Goal: Task Accomplishment & Management: Manage account settings

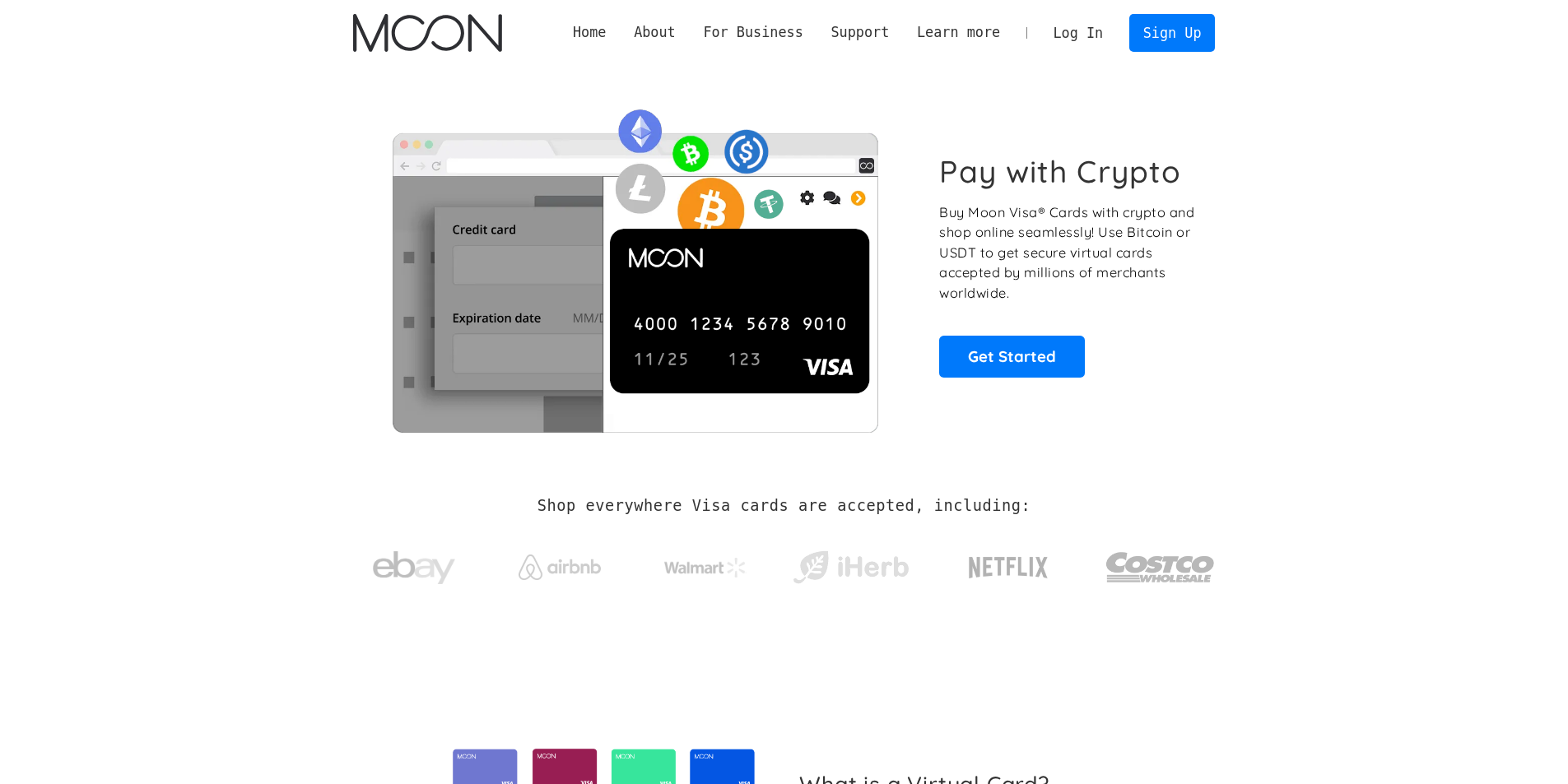
click at [1094, 33] on link "Log In" at bounding box center [1078, 32] width 77 height 36
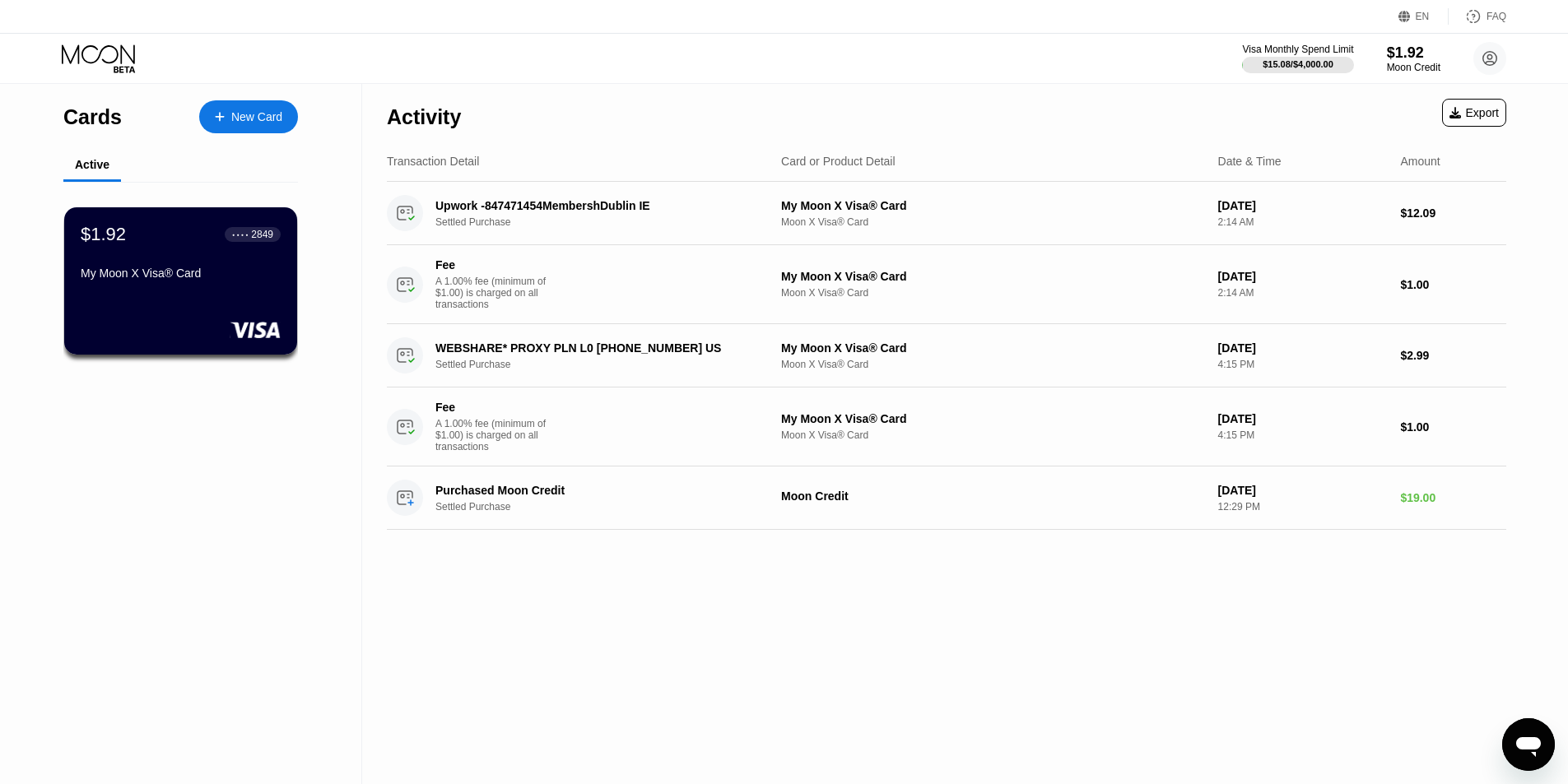
click at [759, 745] on div "Activity Export Transaction Detail Card or Product Detail Date & Time Amount Up…" at bounding box center [946, 434] width 1168 height 700
click at [193, 268] on div "$1.92 ● ● ● ● 2849 My Moon X Visa® Card" at bounding box center [181, 255] width 200 height 62
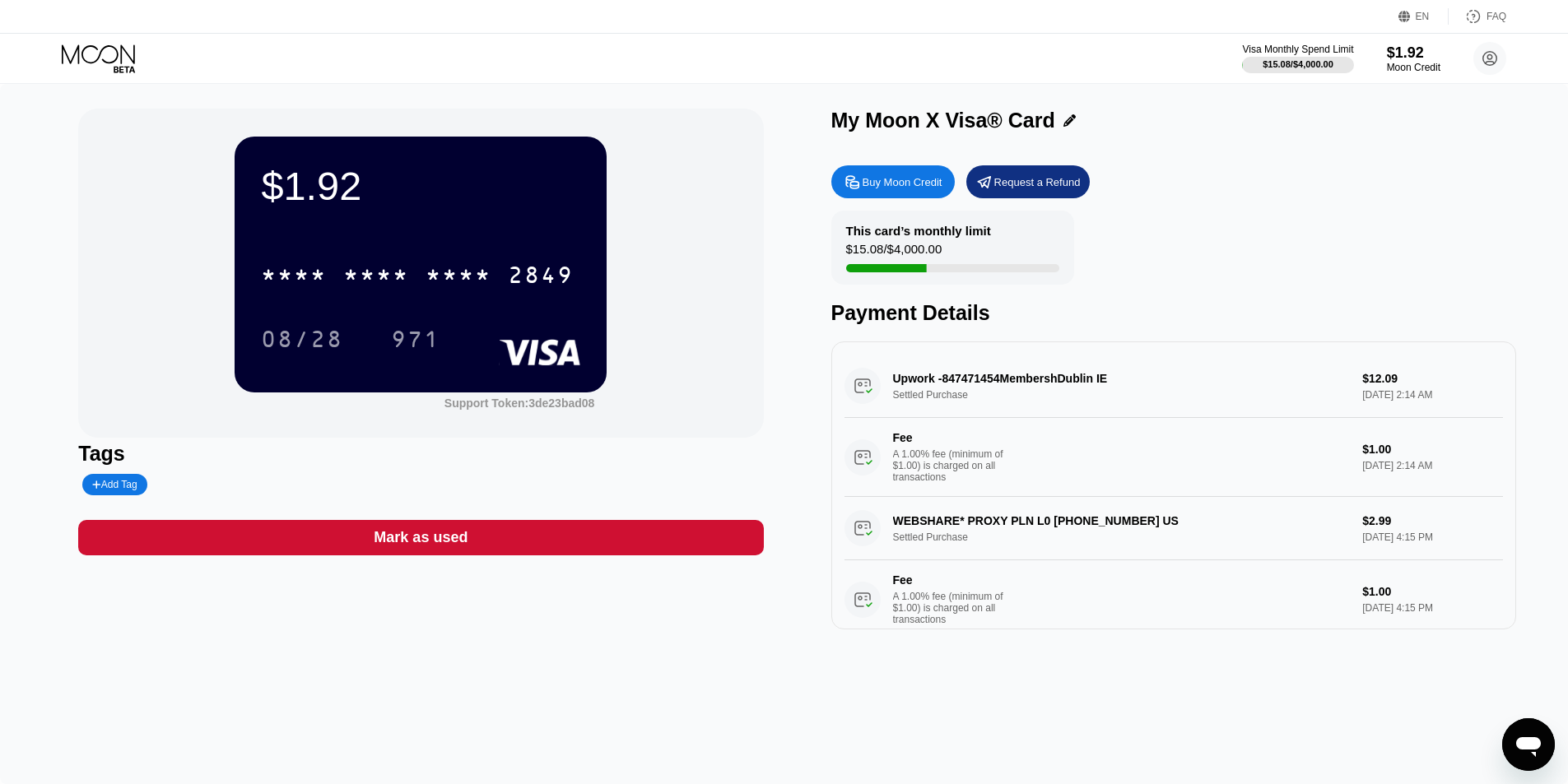
click at [1539, 509] on div "$1.92 * * * * * * * * * * * * 2849 08/28 971 Support Token: 3de23bad08 Tags Add…" at bounding box center [784, 434] width 1568 height 700
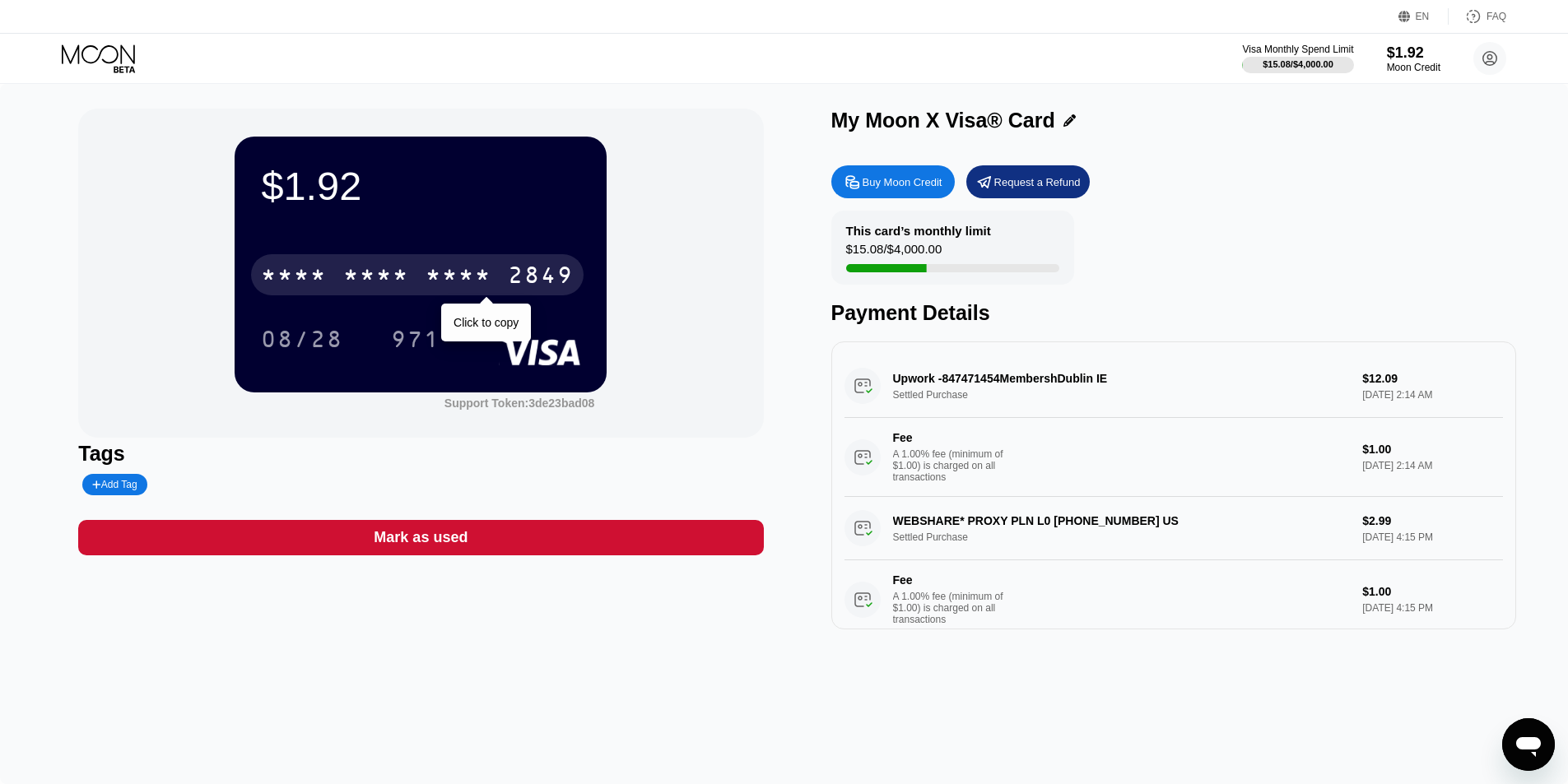
click at [522, 265] on div "* * * * * * * * * * * * 2849" at bounding box center [417, 275] width 332 height 41
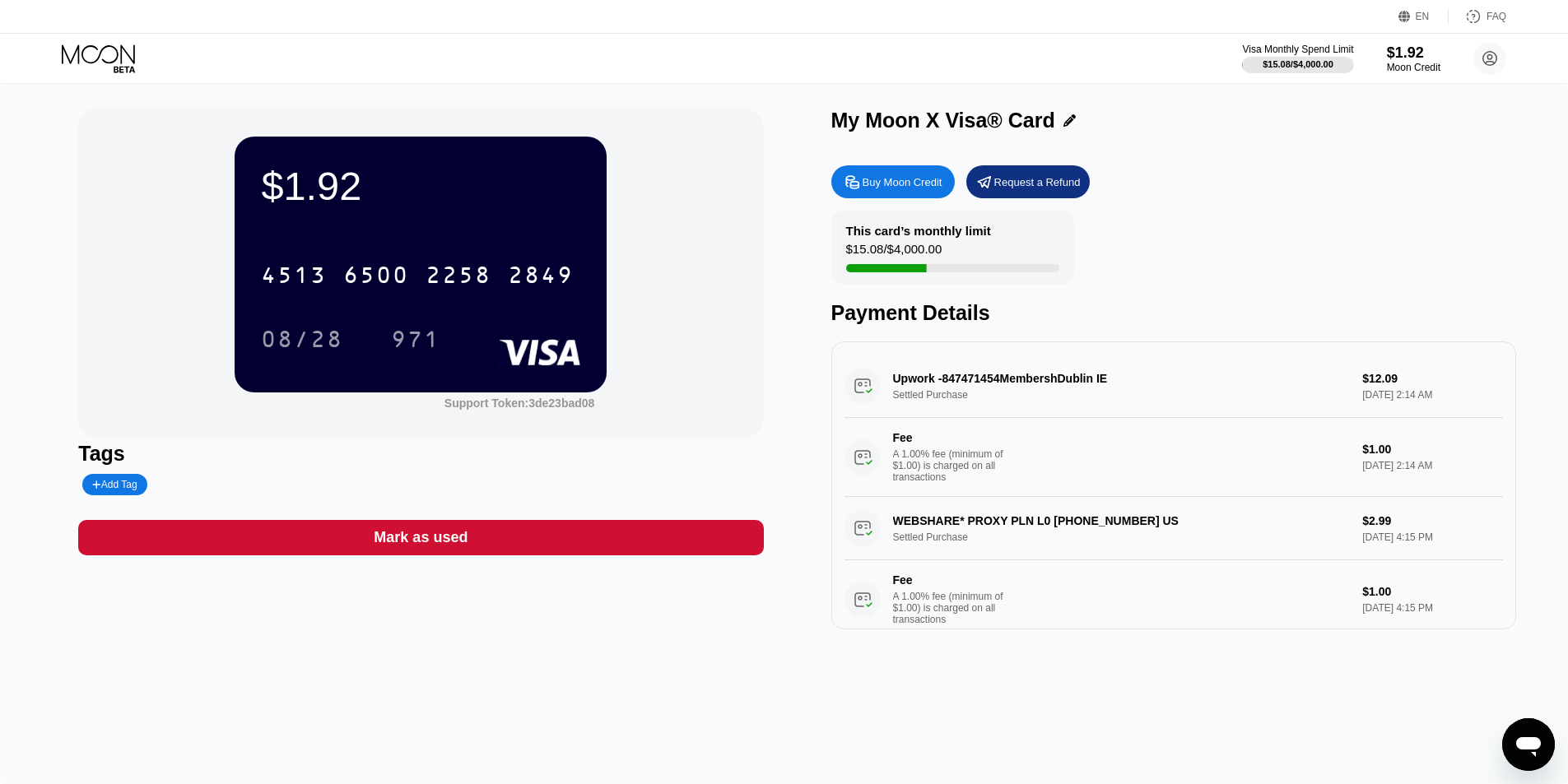
click at [747, 358] on div "$1.92 4513 6500 2258 2849 08/28 971 Support Token: 3de23bad08" at bounding box center [420, 274] width 685 height 329
click at [925, 186] on div "Buy Moon Credit" at bounding box center [902, 183] width 80 height 14
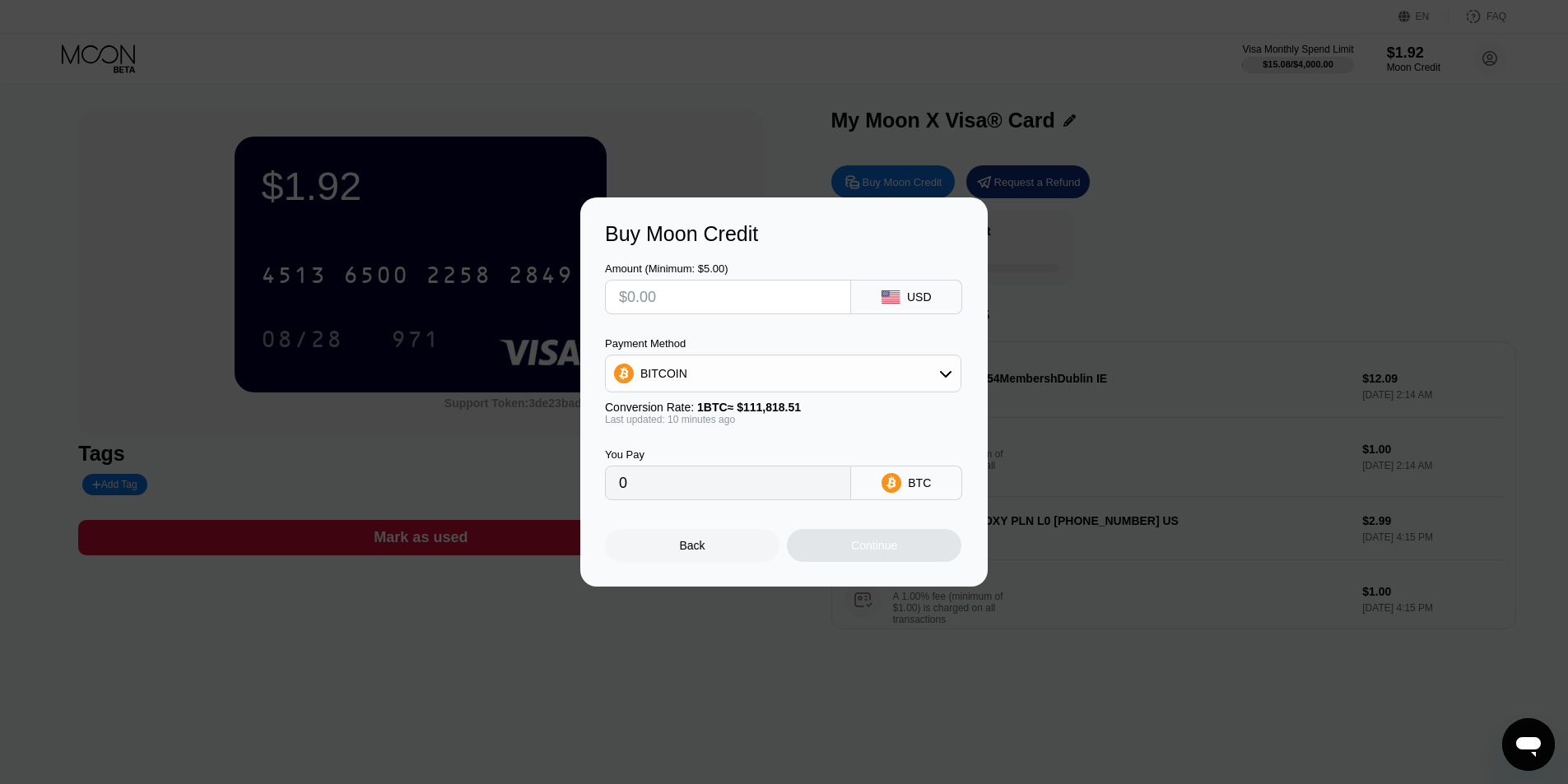
click at [693, 287] on input "text" at bounding box center [727, 297] width 218 height 33
type input "$13."
type input "0.00011630"
type input "$13.4"
type input "0.00011988"
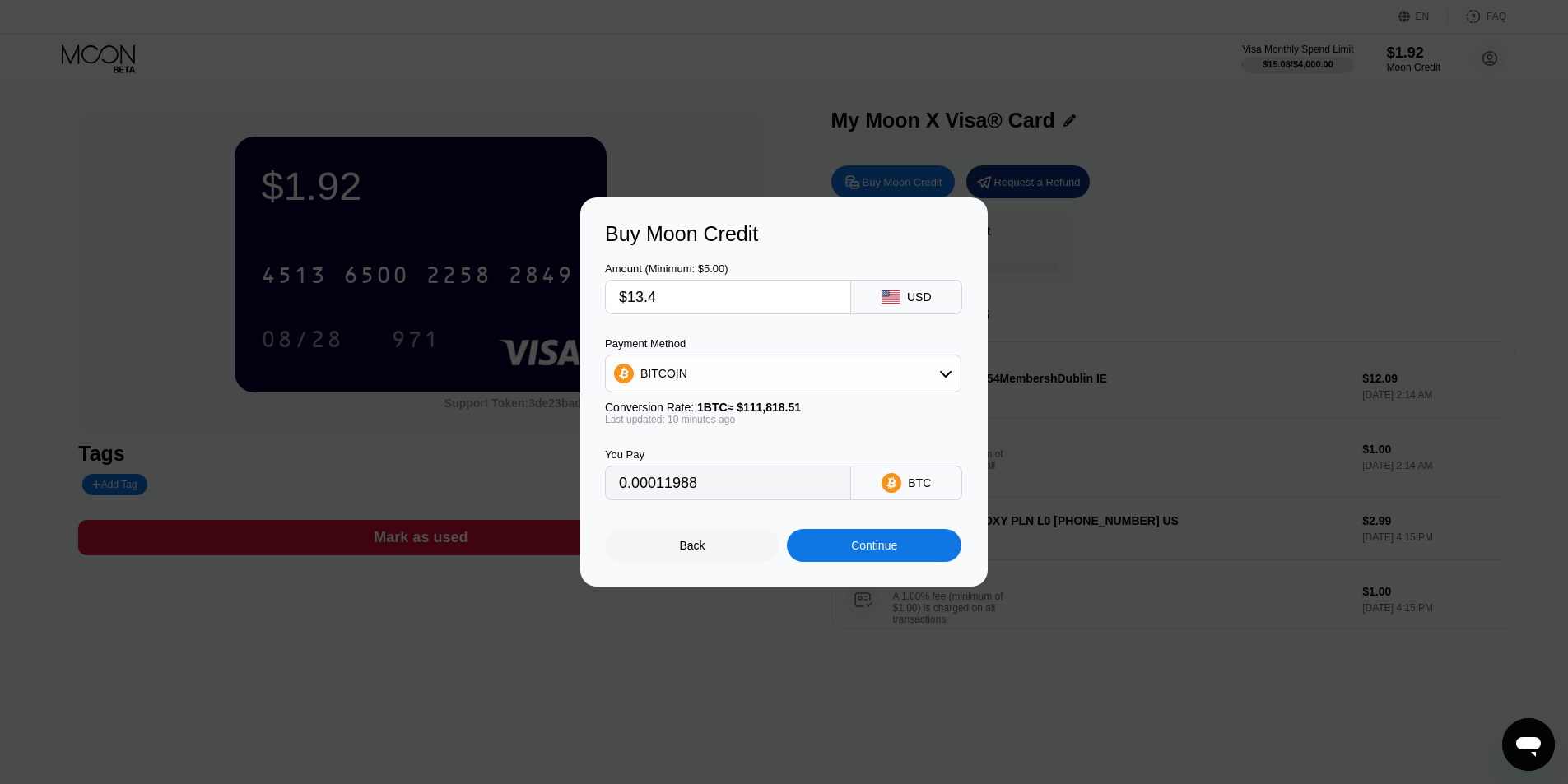
type input "$13.4"
click at [810, 355] on div "BITCOIN" at bounding box center [783, 374] width 356 height 38
click at [816, 369] on div "BITCOIN" at bounding box center [783, 374] width 355 height 33
click at [698, 466] on div "USDT on TRON" at bounding box center [782, 455] width 347 height 33
click at [713, 359] on div "USDT on TRON" at bounding box center [783, 374] width 355 height 33
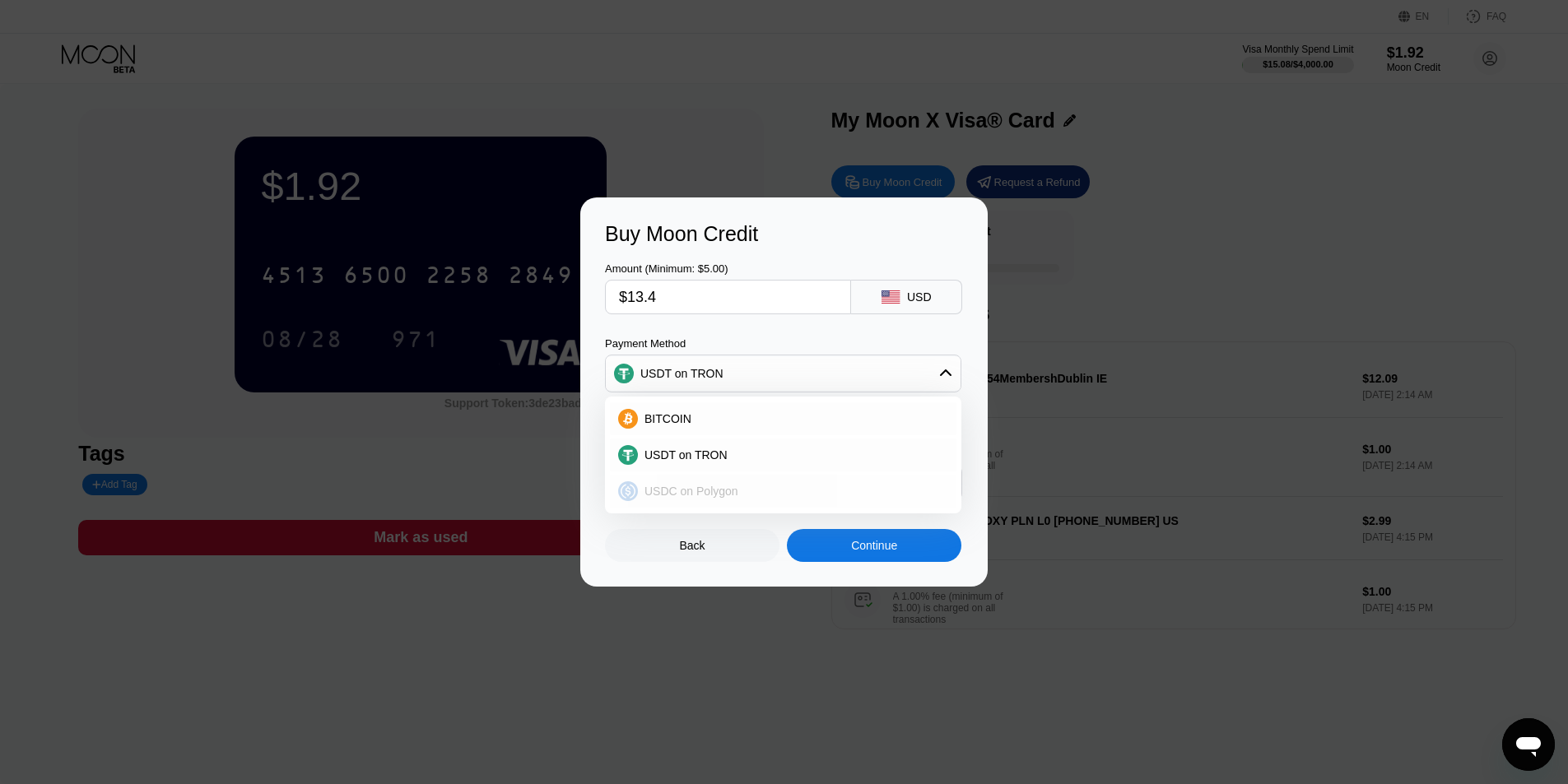
click at [715, 484] on span "USDC on Polygon" at bounding box center [691, 491] width 94 height 14
type input "13.40000000"
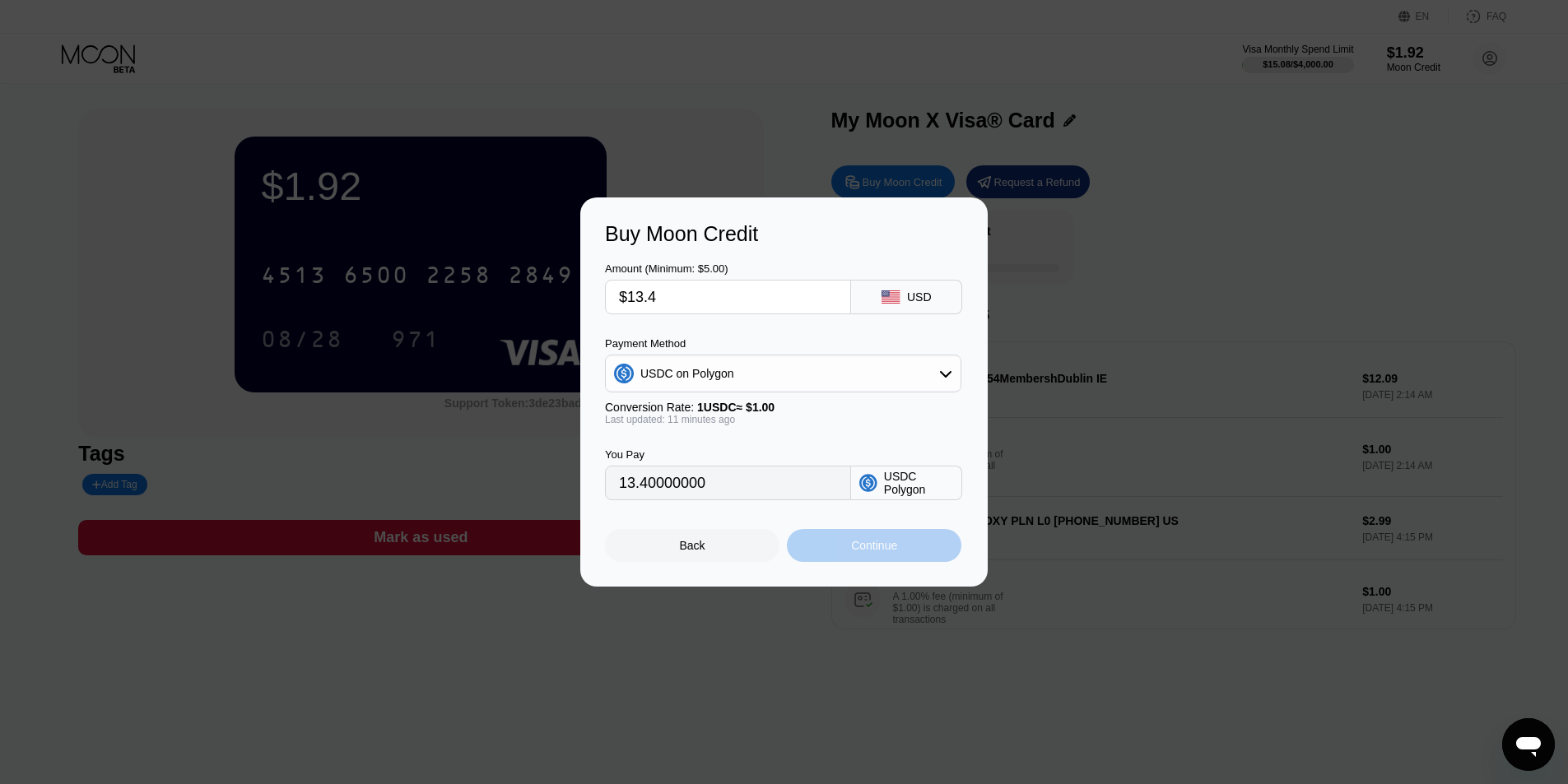
click at [862, 552] on div "Continue" at bounding box center [873, 545] width 46 height 14
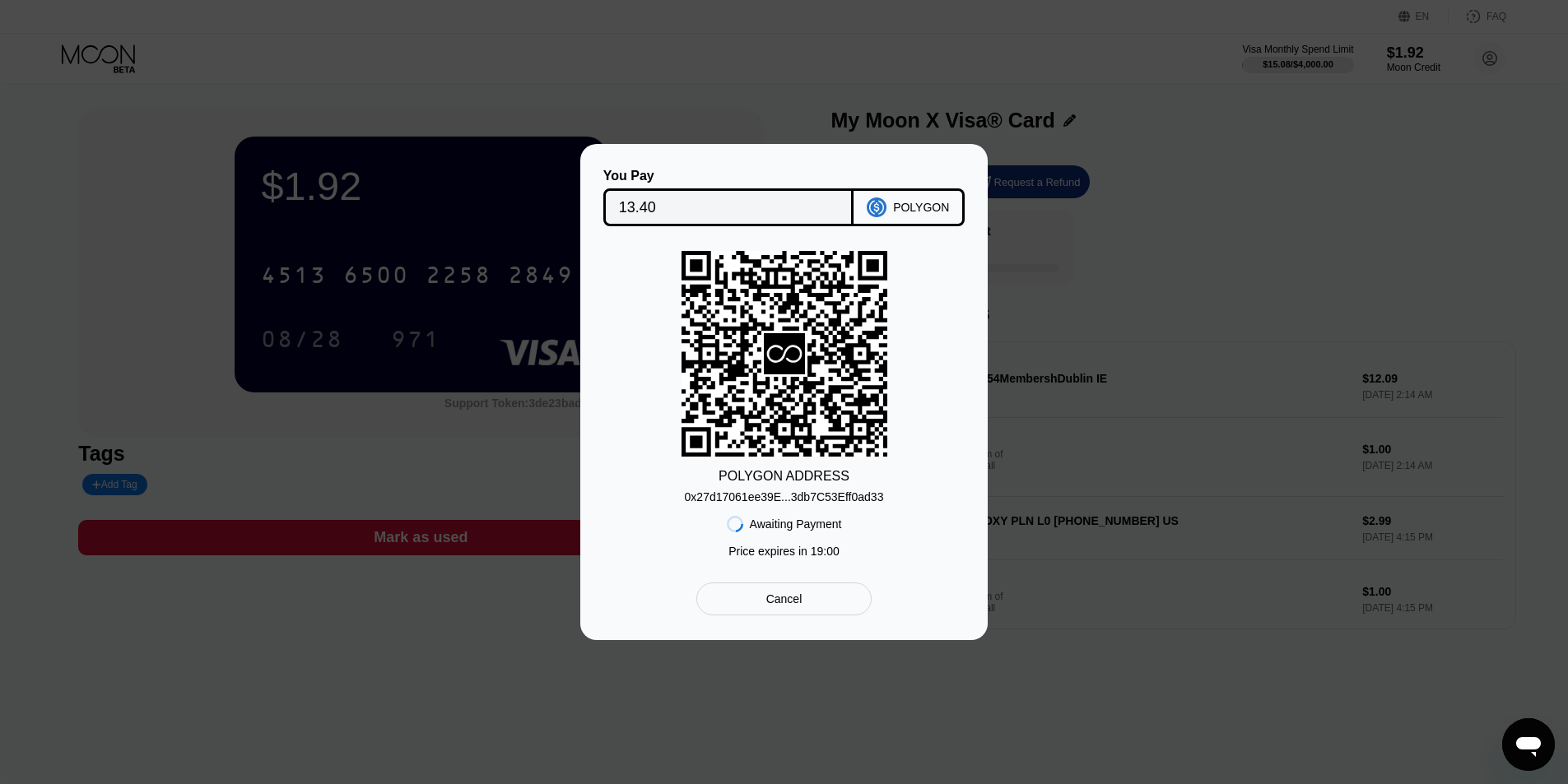
click at [826, 500] on div "0x27d17061ee39E...3db7C53Eff0ad33" at bounding box center [784, 497] width 199 height 14
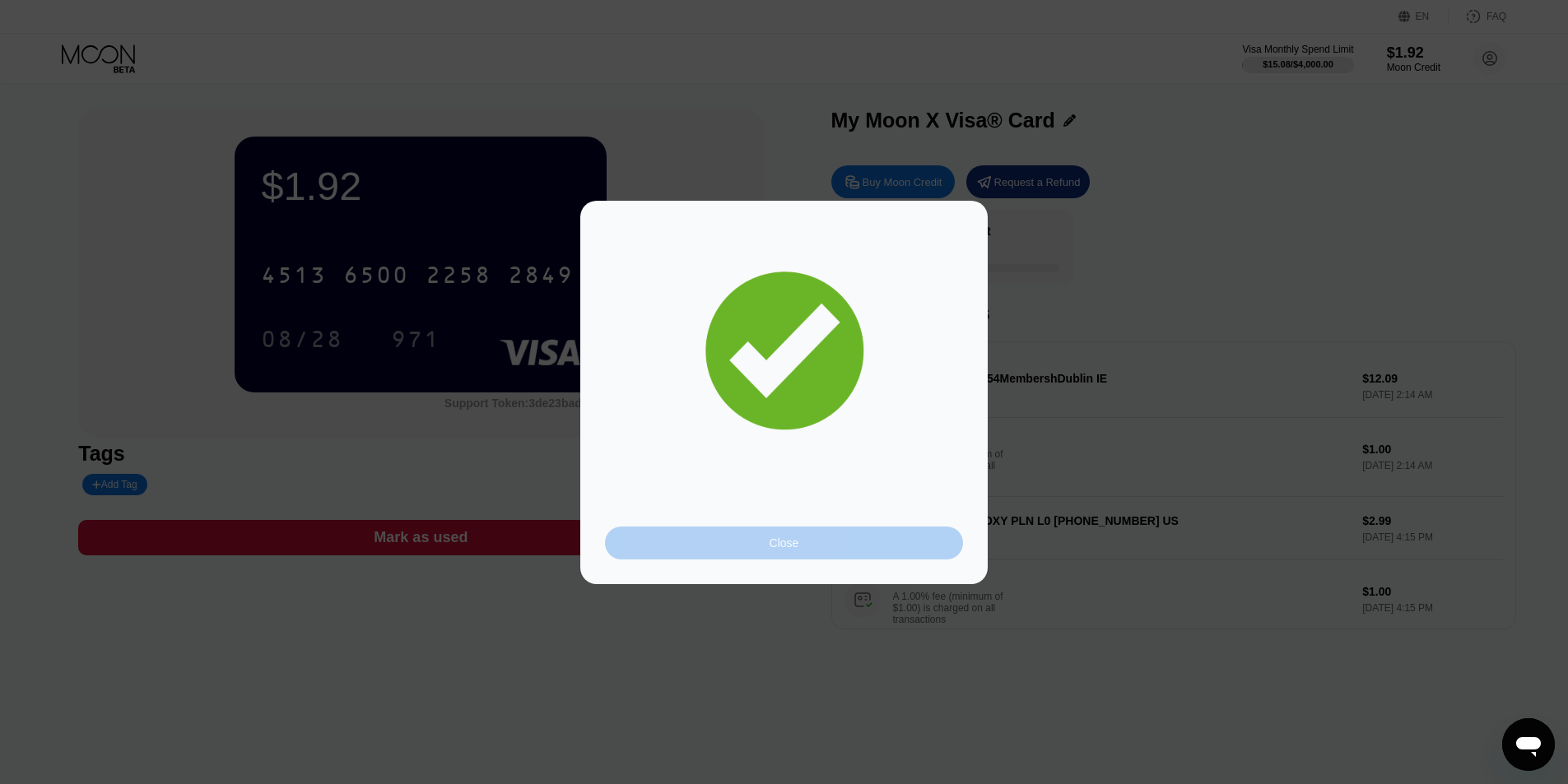
click at [812, 533] on div "Close" at bounding box center [784, 543] width 358 height 33
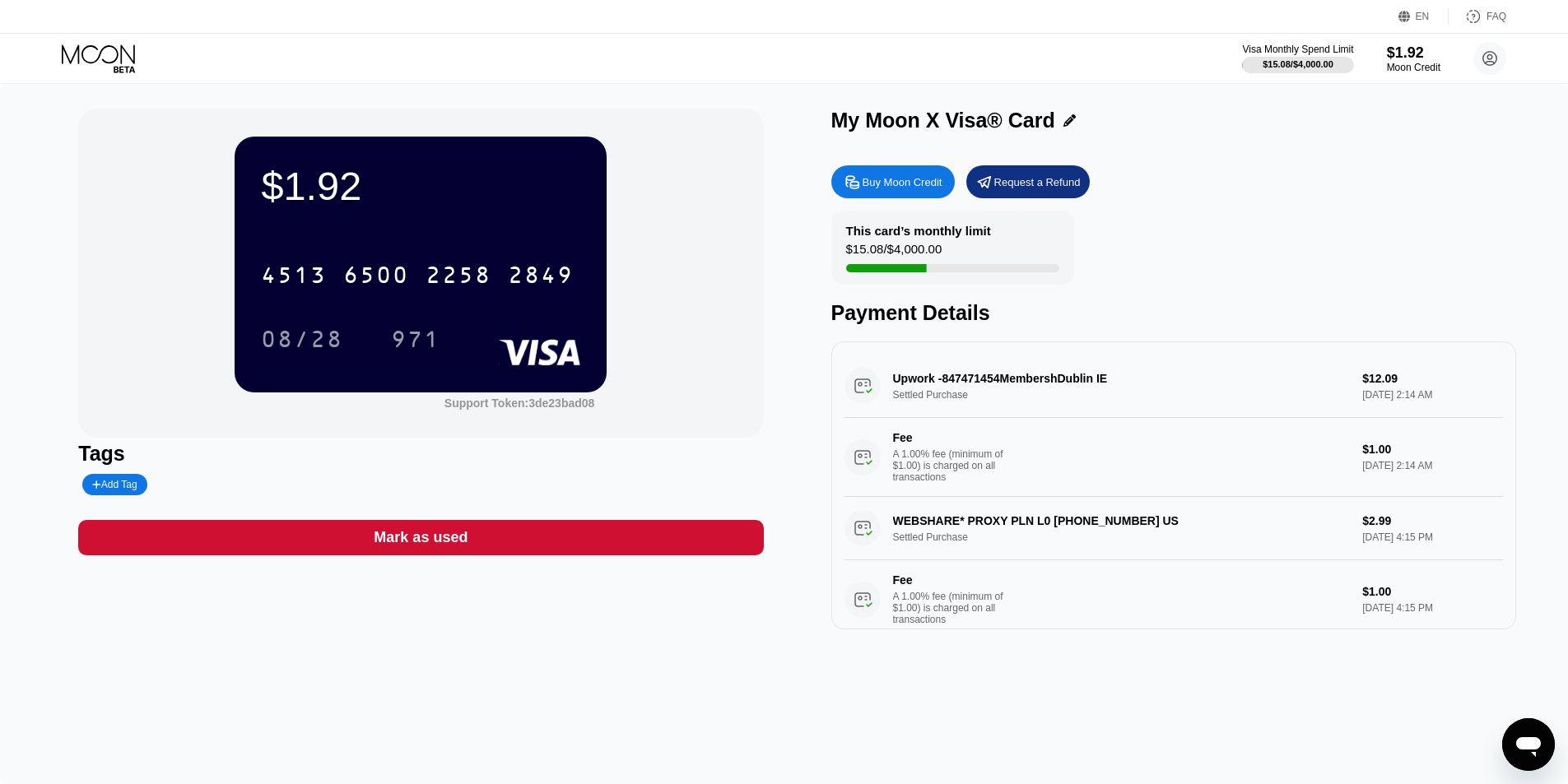
click at [1418, 76] on div "Visa Monthly Spend Limit $15.08 / $4,000.00 $1.92 Moon Credit Jeff Cummerata je…" at bounding box center [784, 58] width 1568 height 50
click at [1415, 68] on div "Moon Credit" at bounding box center [1412, 68] width 55 height 12
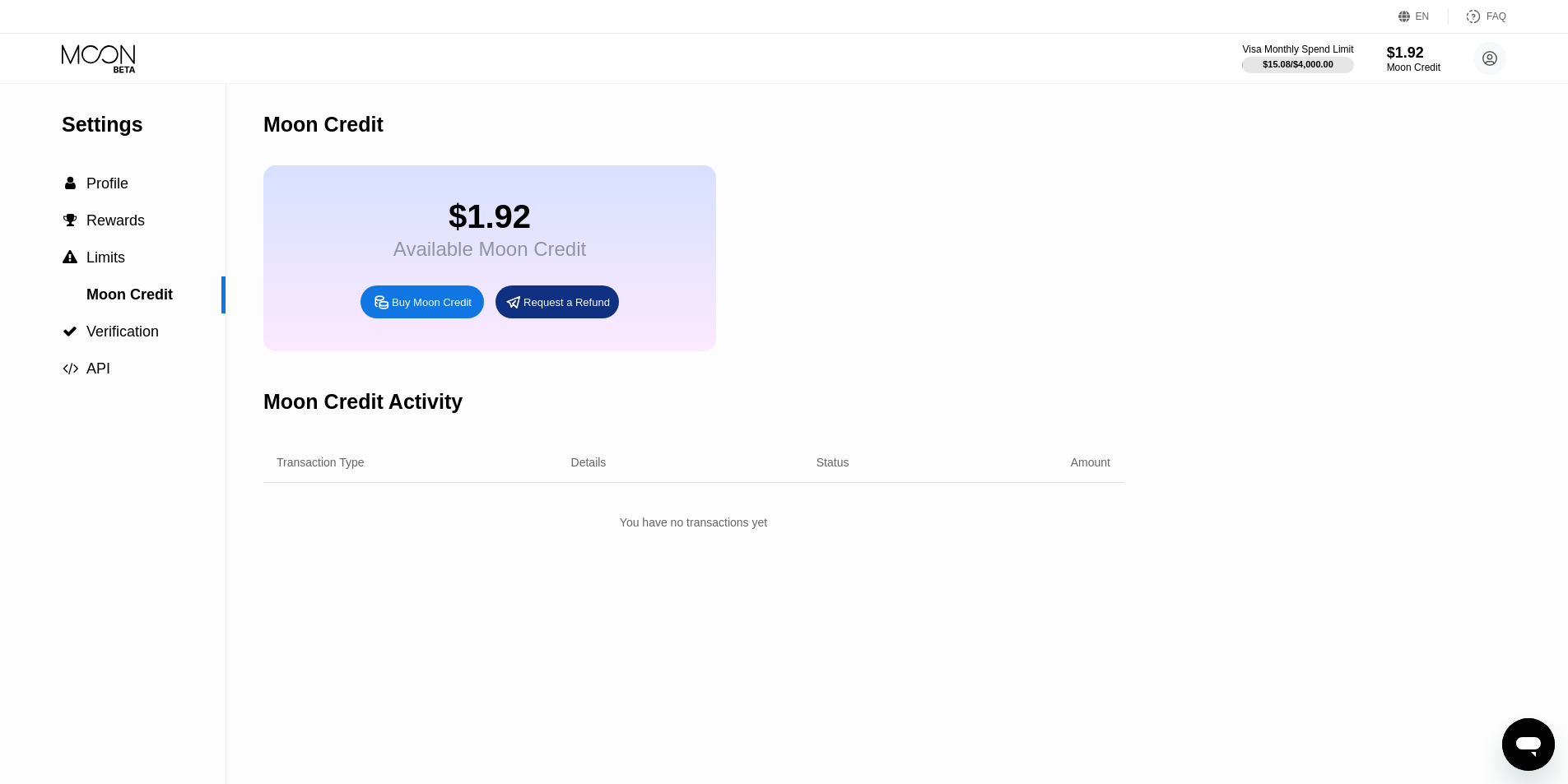
click at [1277, 302] on div "Settings  Profile  Rewards  Limits Moon Credit  Verification  API Moon Cre…" at bounding box center [784, 434] width 1568 height 700
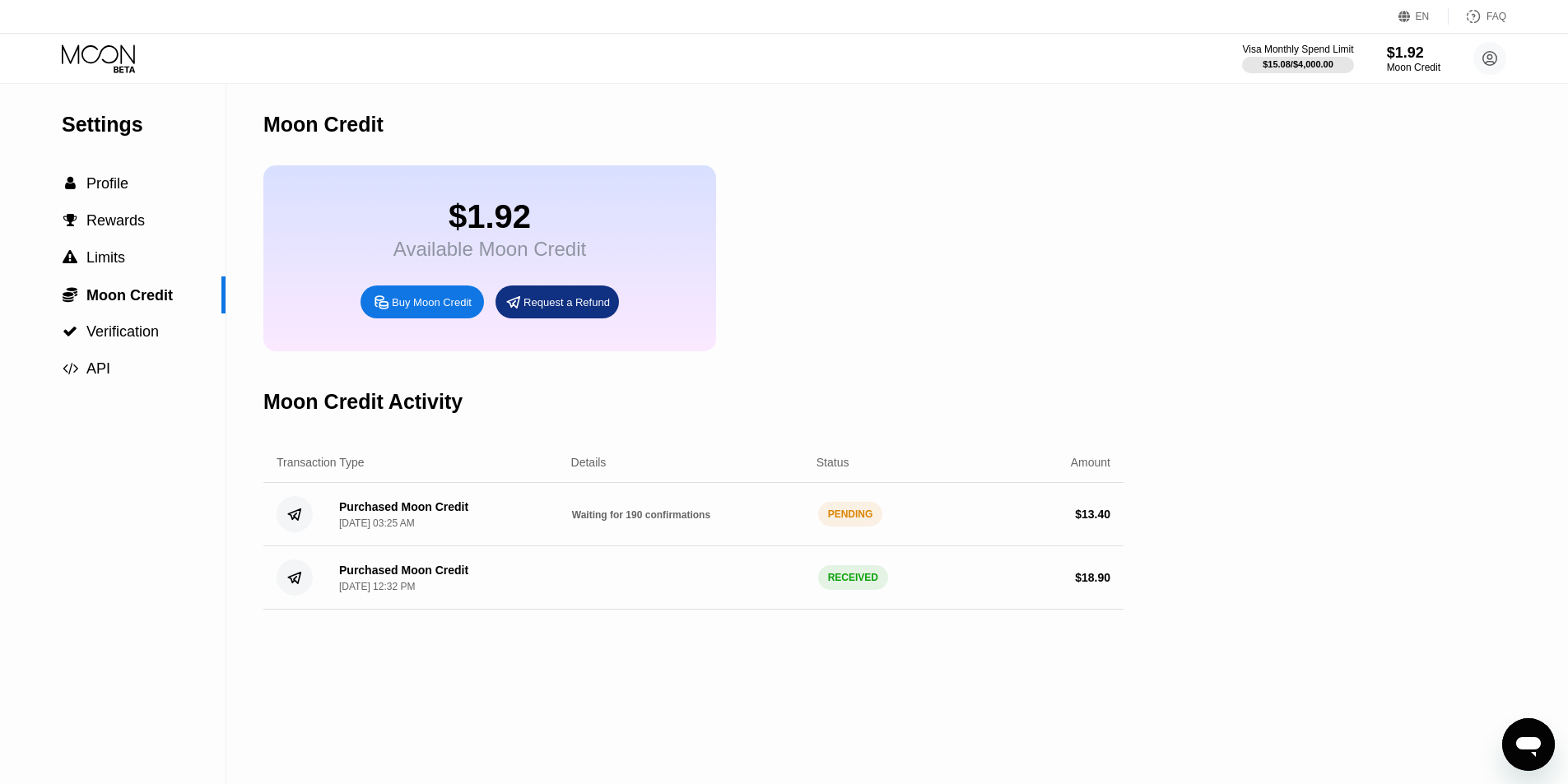
click at [1212, 400] on div "Settings  Profile  Rewards  Limits  Moon Credit  Verification  API Moon C…" at bounding box center [784, 434] width 1568 height 700
click at [1201, 393] on div "Settings  Profile  Rewards  Limits  Moon Credit  Verification  API Moon C…" at bounding box center [784, 434] width 1568 height 700
click at [1078, 437] on div "Moon Credit Activity" at bounding box center [693, 401] width 860 height 82
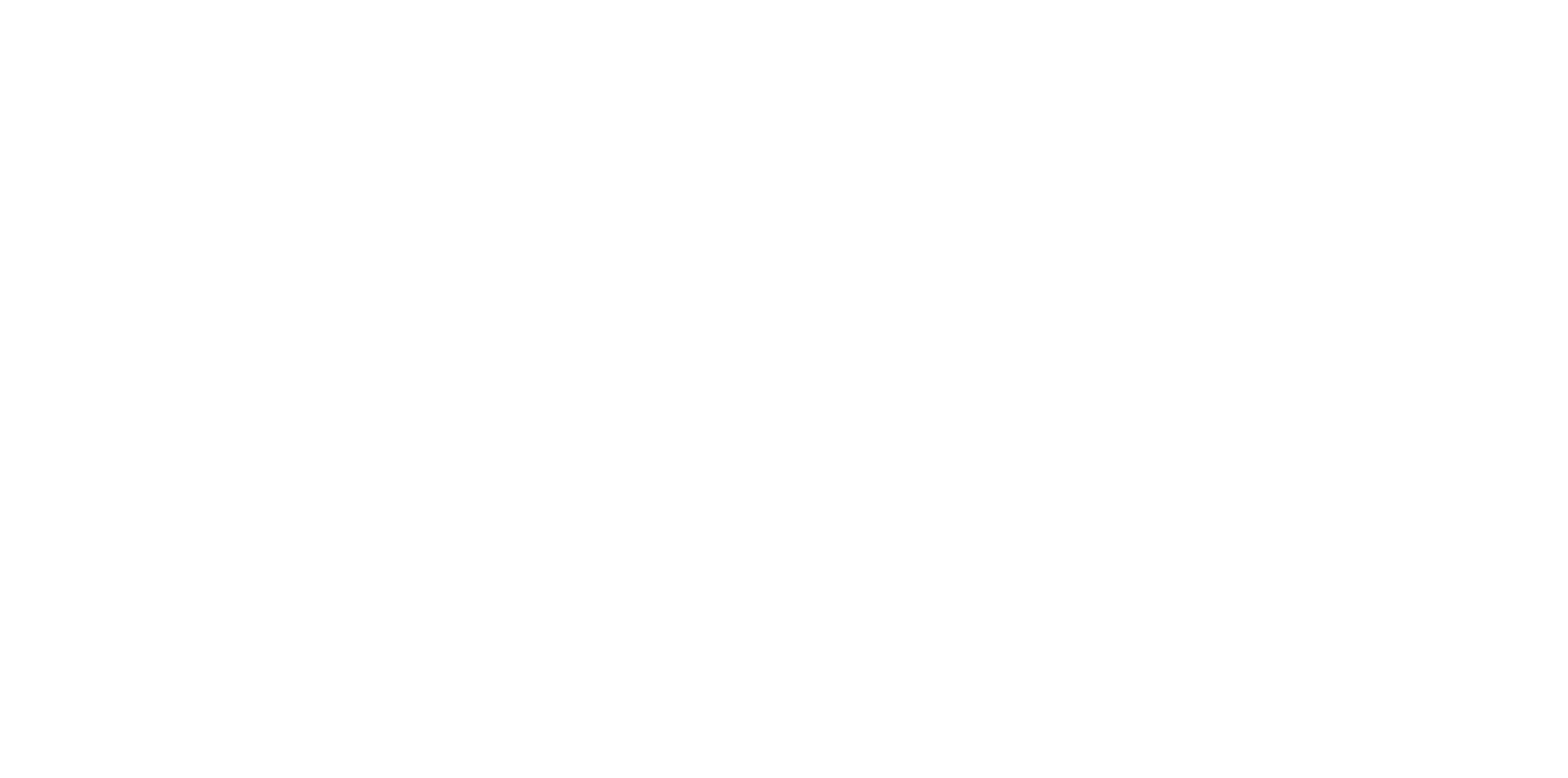
click at [918, 580] on div at bounding box center [784, 389] width 1568 height 778
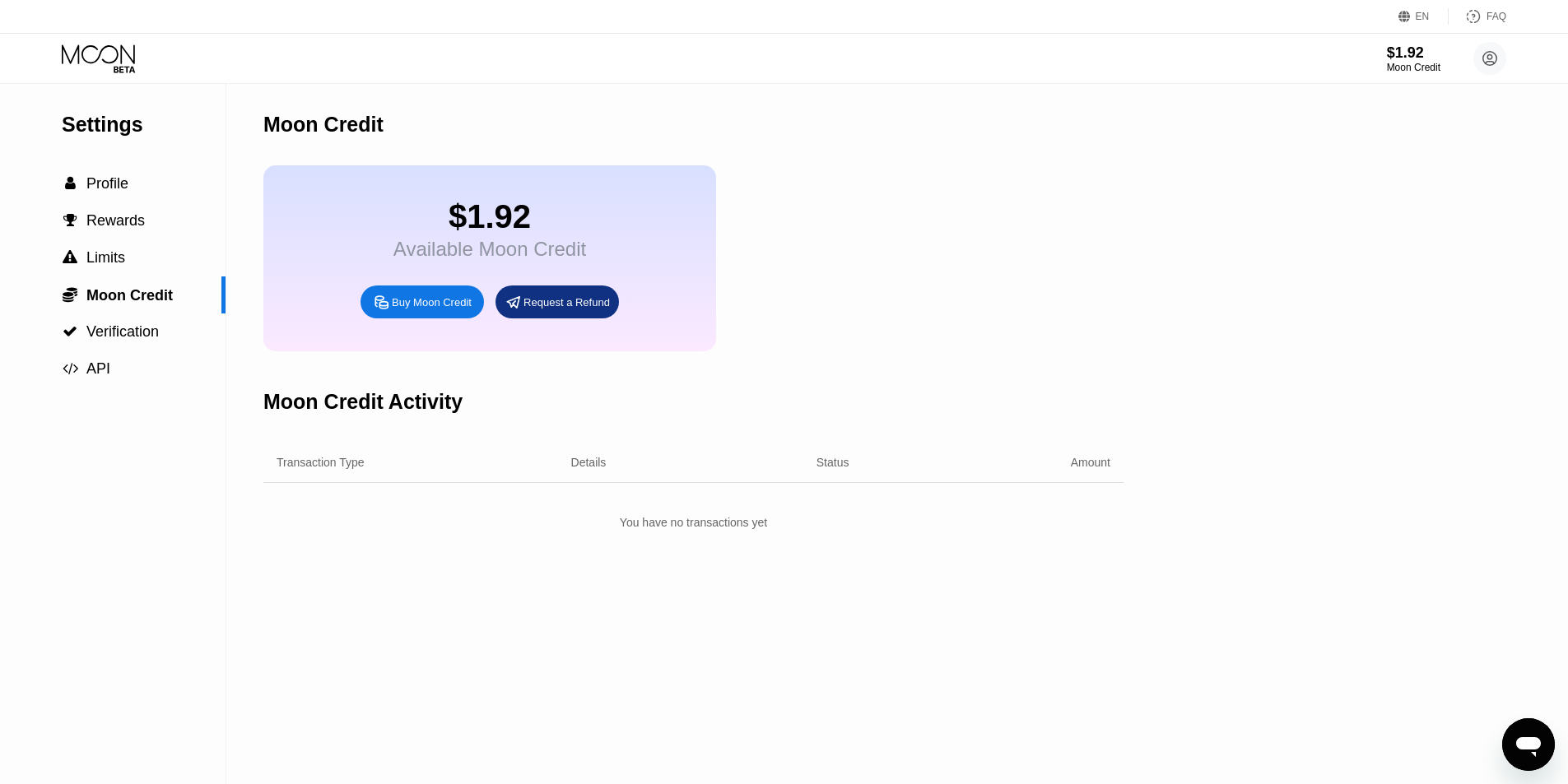
click at [1219, 299] on div "Settings  Profile  Rewards  Limits  Moon Credit  Verification  API Moon C…" at bounding box center [784, 434] width 1568 height 700
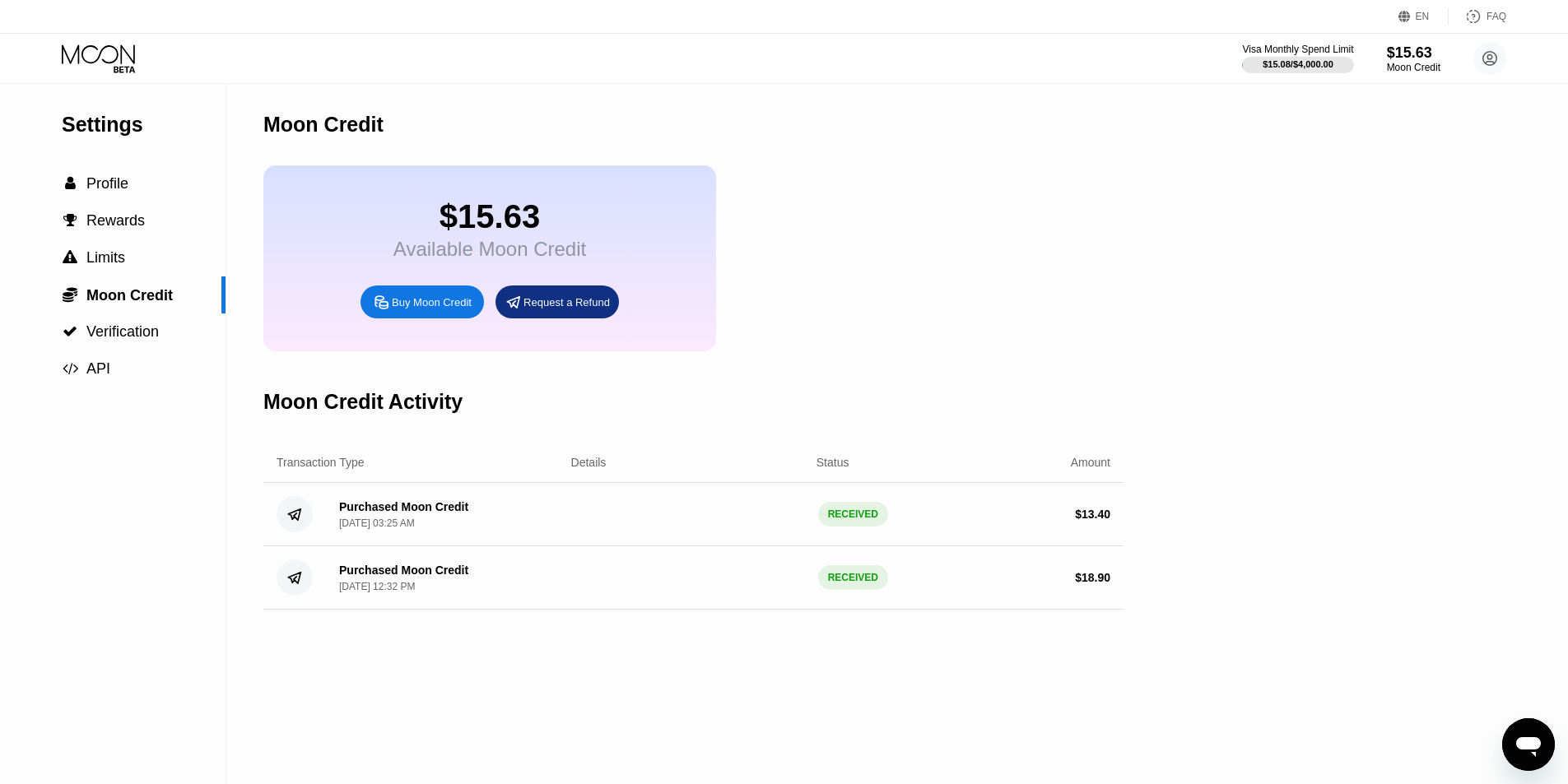
click at [1141, 557] on div "Settings  Profile  Rewards  Limits  Moon Credit  Verification  API Moon C…" at bounding box center [784, 434] width 1568 height 700
click at [124, 190] on span "Profile" at bounding box center [107, 184] width 42 height 16
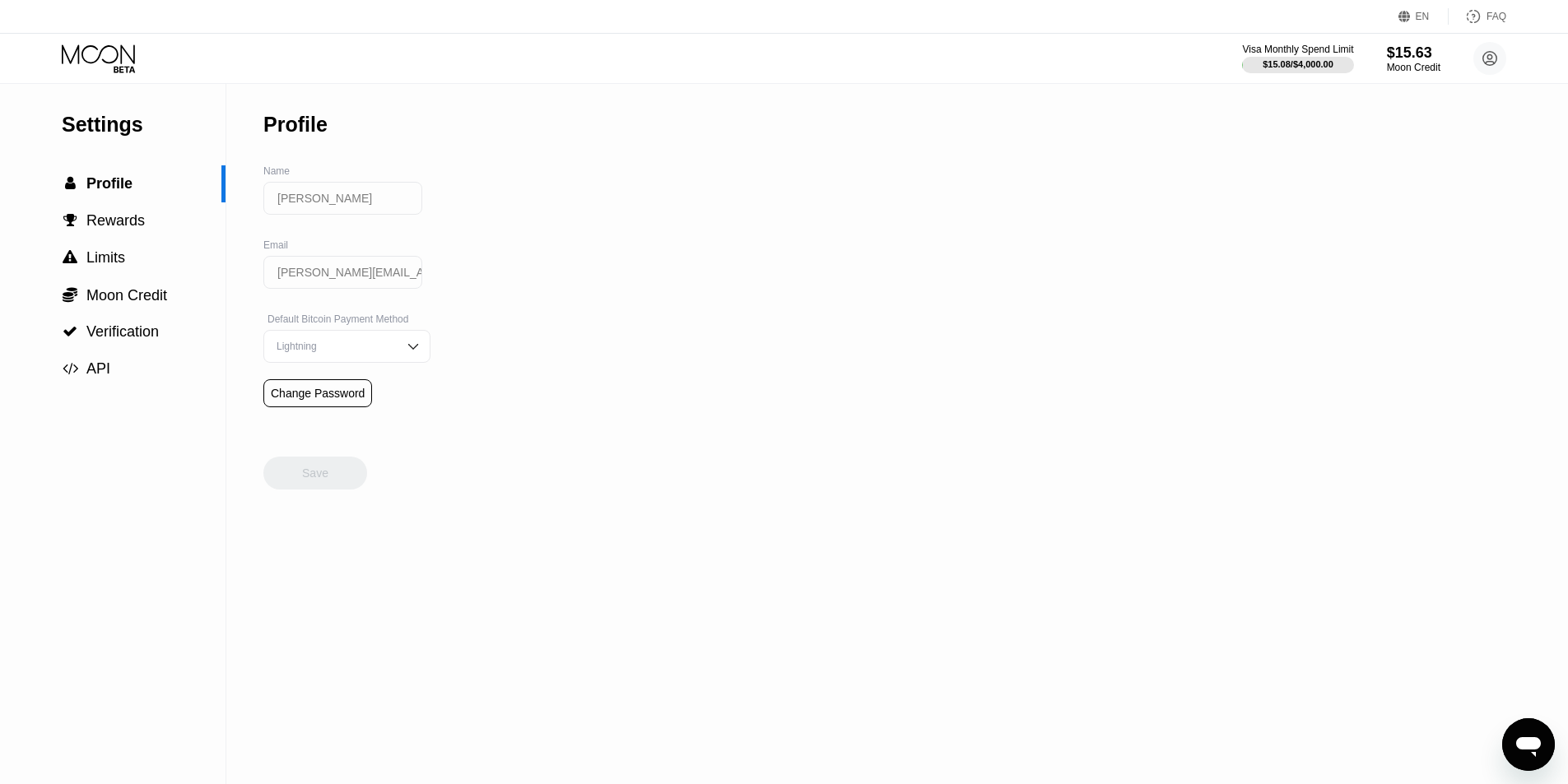
click at [860, 311] on div "Settings  Profile  Rewards  Limits  Moon Credit  Verification  API Profil…" at bounding box center [784, 434] width 1568 height 700
click at [73, 62] on icon at bounding box center [100, 59] width 77 height 29
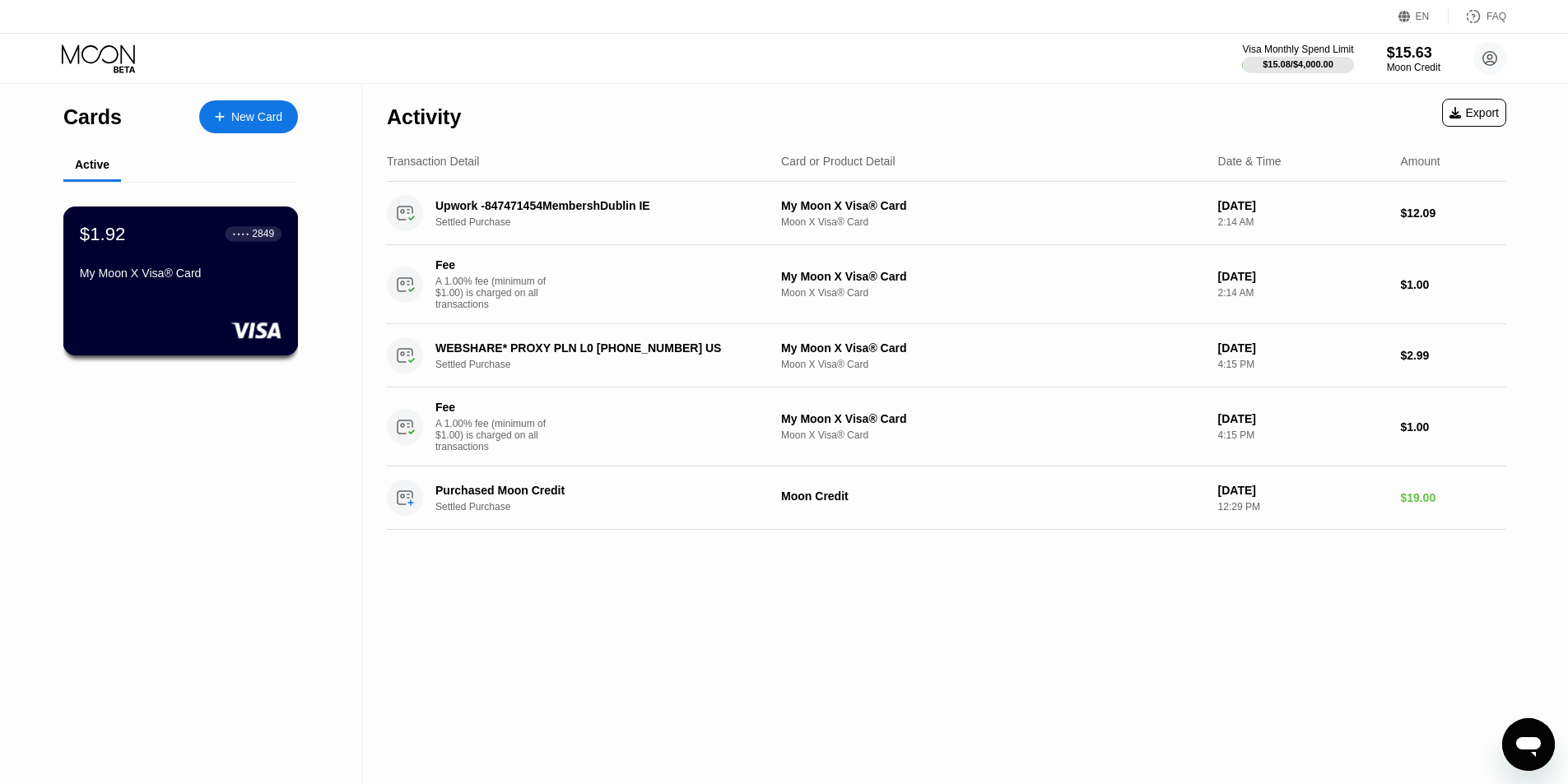
click at [175, 278] on div "My Moon X Visa® Card" at bounding box center [181, 273] width 202 height 14
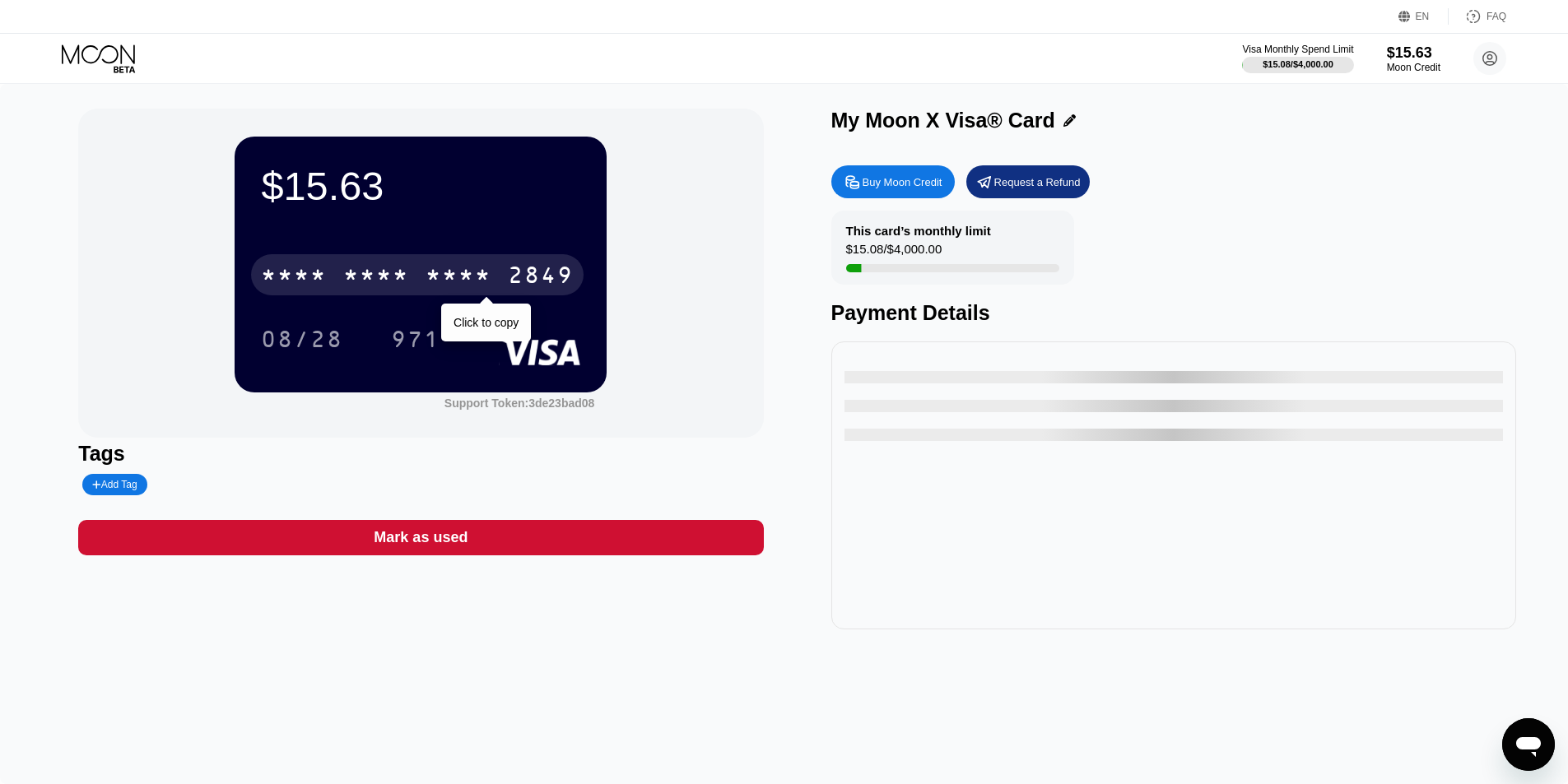
click at [444, 282] on div "* * * *" at bounding box center [458, 276] width 66 height 26
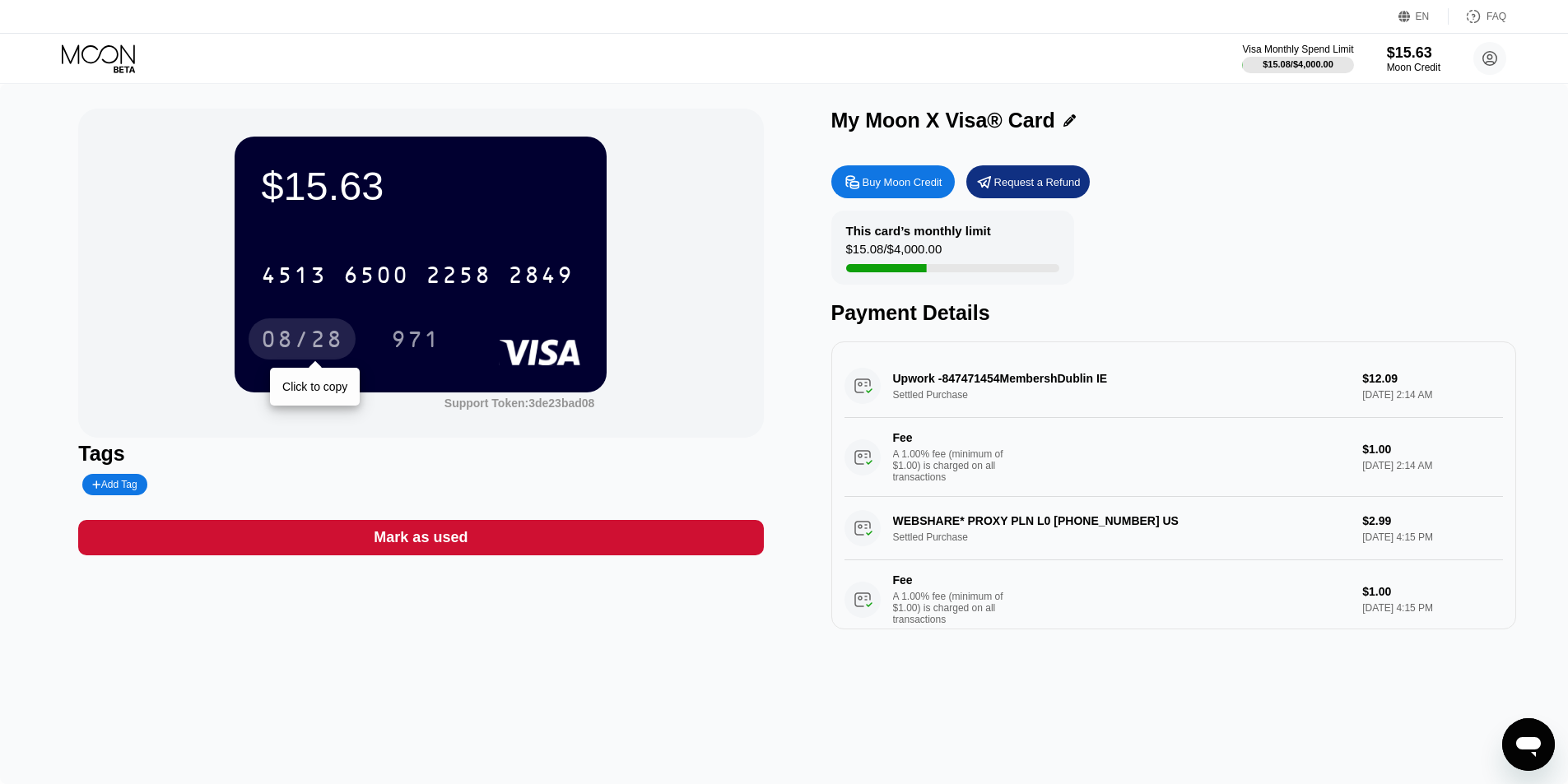
click at [288, 345] on div "08/28" at bounding box center [302, 341] width 82 height 26
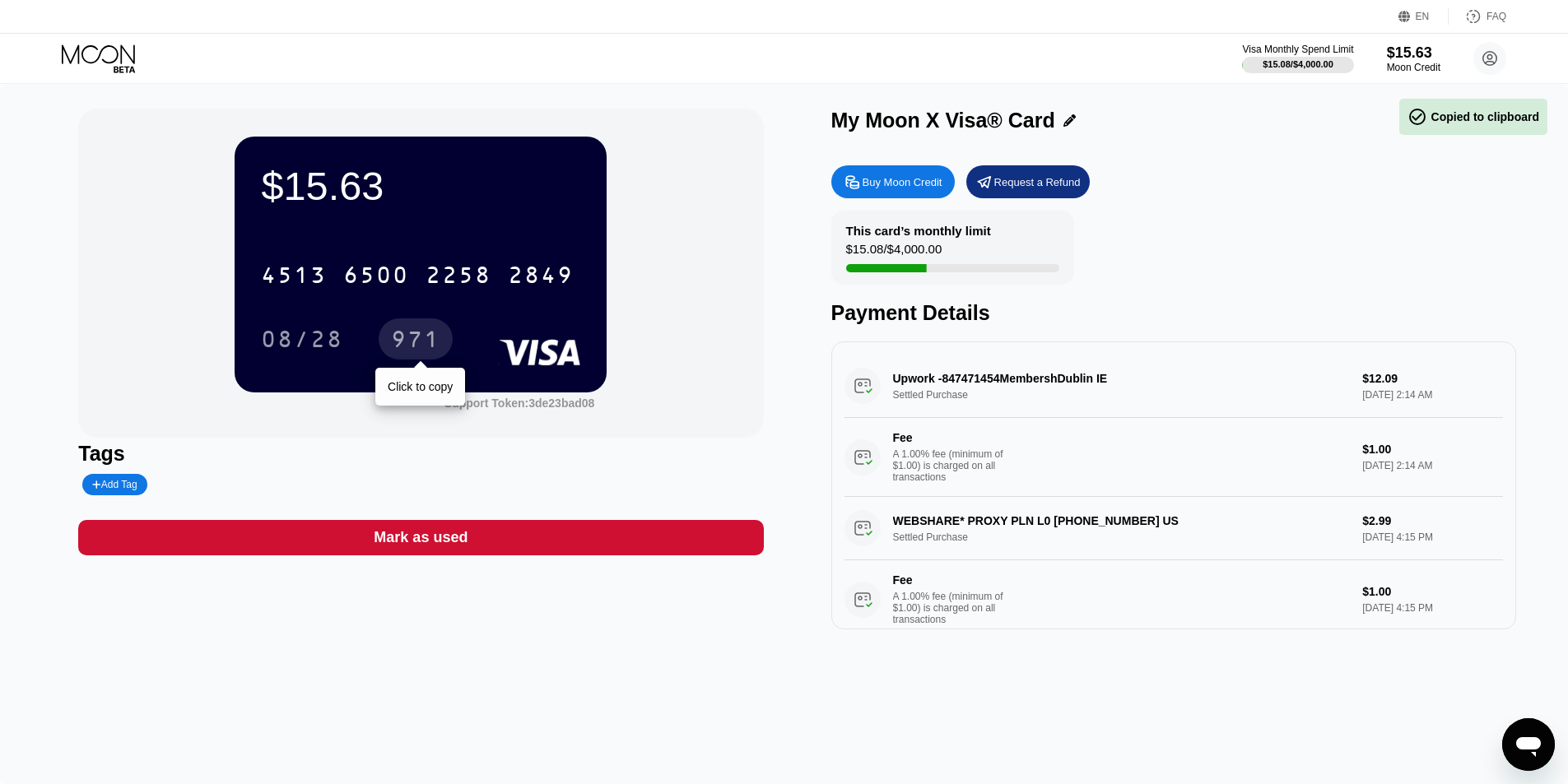
click at [412, 350] on div "971" at bounding box center [415, 341] width 50 height 26
click at [1410, 229] on div "This card’s monthly limit $15.08 / $4,000.00 Payment Details" at bounding box center [1173, 267] width 685 height 114
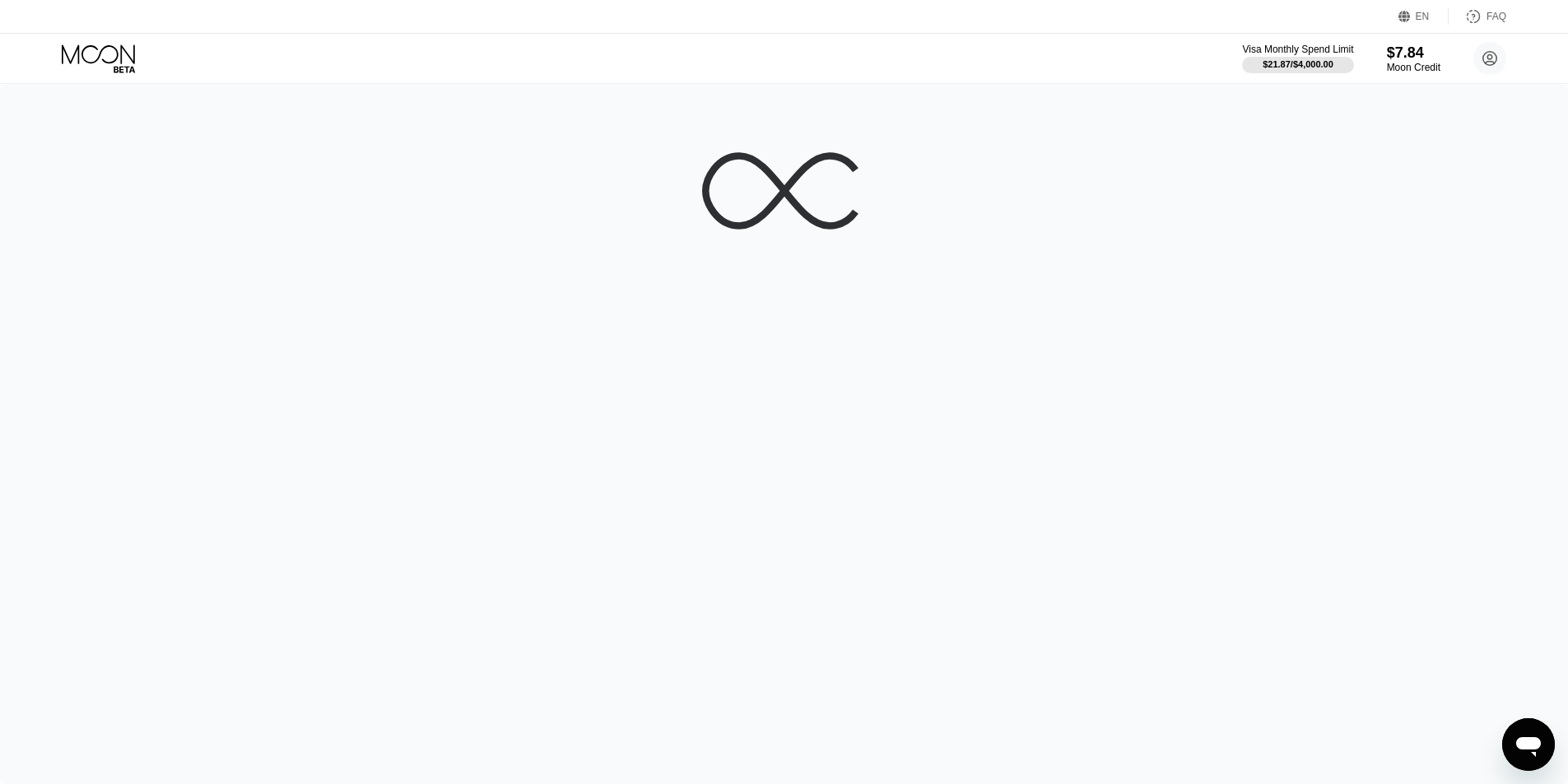
click at [1096, 628] on div at bounding box center [784, 434] width 1568 height 700
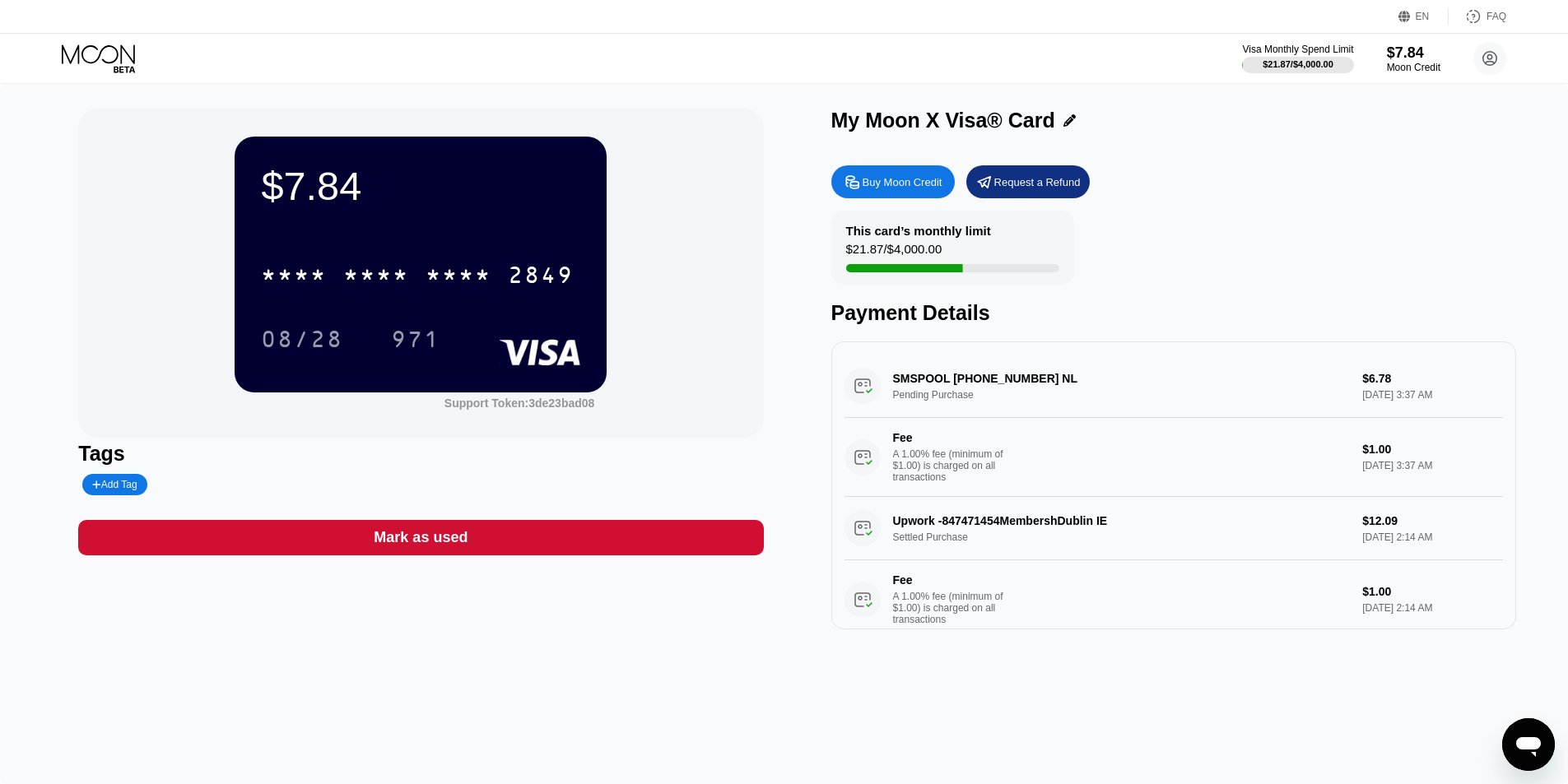
click at [1247, 260] on div "This card’s monthly limit $21.87 / $4,000.00 Payment Details" at bounding box center [1173, 267] width 685 height 114
click at [1271, 274] on div "This card’s monthly limit $21.87 / $4,000.00 Payment Details" at bounding box center [1173, 267] width 685 height 114
